Goal: Find specific page/section: Find specific page/section

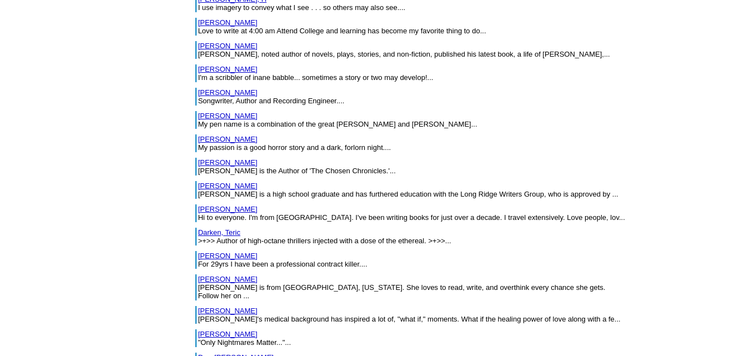
scroll to position [2460, 0]
click at [198, 252] on link "Daudlin, Randy" at bounding box center [227, 256] width 59 height 8
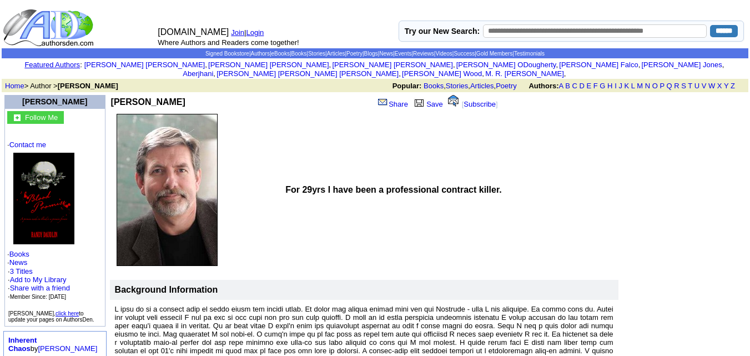
drag, startPoint x: 173, startPoint y: 94, endPoint x: 105, endPoint y: 87, distance: 67.5
click at [111, 95] on td "[PERSON_NAME]" at bounding box center [181, 102] width 141 height 14
copy b "[PERSON_NAME]"
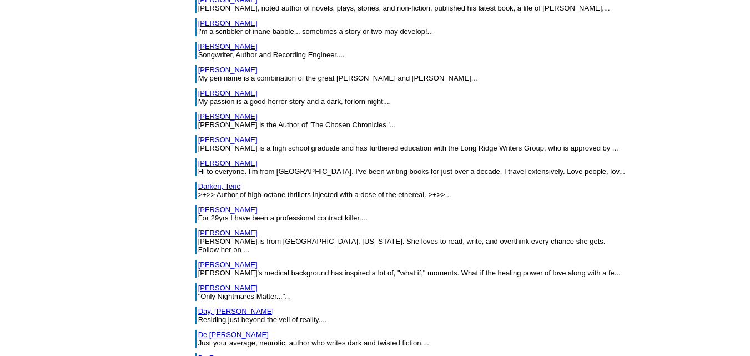
scroll to position [2507, 0]
click at [198, 260] on link "Davis, Dyanne" at bounding box center [227, 264] width 59 height 8
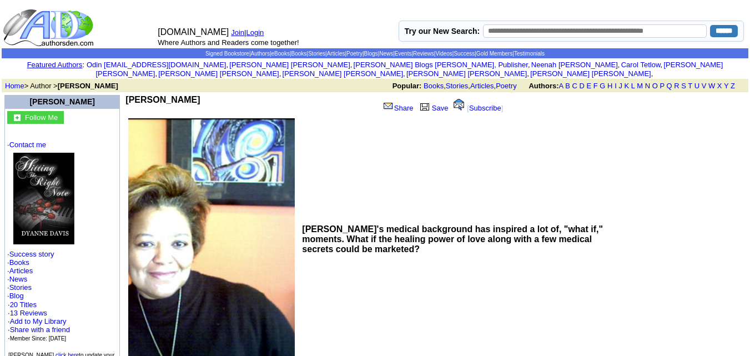
drag, startPoint x: 170, startPoint y: 92, endPoint x: 108, endPoint y: 89, distance: 62.2
click at [125, 95] on td "Dyanne Davis" at bounding box center [252, 105] width 254 height 21
copy b "Dyanne Davis"
